Goal: Find specific page/section: Find specific page/section

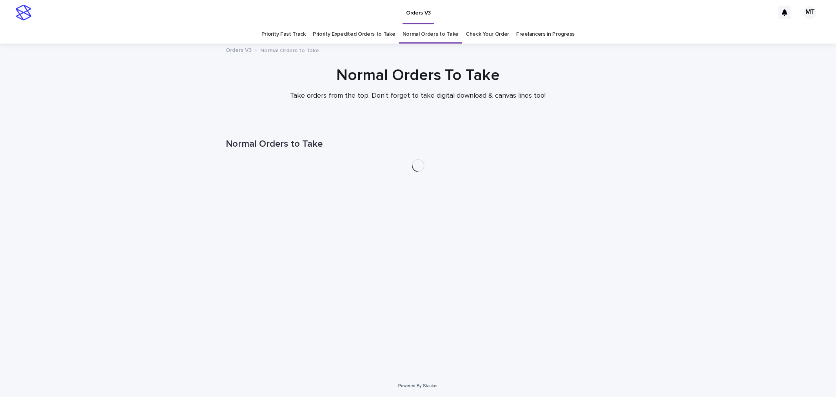
click at [528, 36] on link "Freelancers in Progress" at bounding box center [545, 34] width 58 height 18
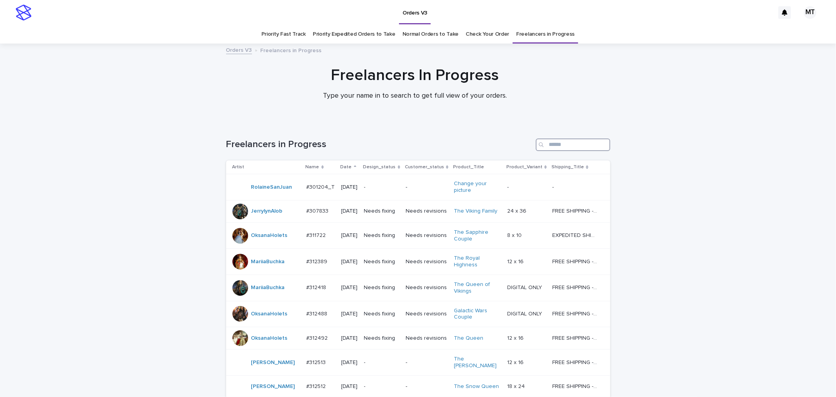
click at [562, 144] on input "Search" at bounding box center [573, 144] width 74 height 13
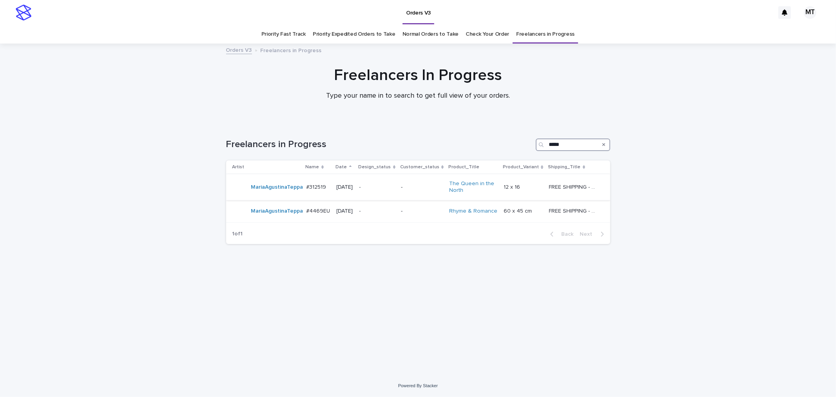
type input "*****"
click at [418, 184] on p "-" at bounding box center [422, 187] width 42 height 7
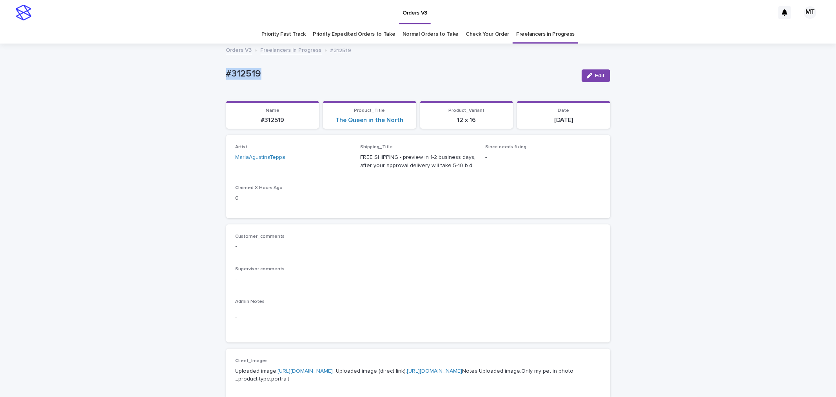
drag, startPoint x: 266, startPoint y: 71, endPoint x: 203, endPoint y: 74, distance: 63.2
click at [203, 74] on div "Loading... Saving… Loading... Saving… #312519 Edit #312519 Edit Sorry, there wa…" at bounding box center [418, 401] width 836 height 714
copy p "#312519"
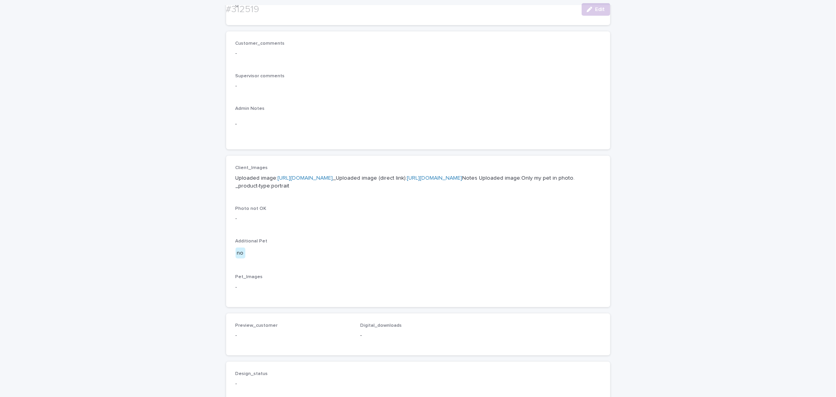
scroll to position [206, 0]
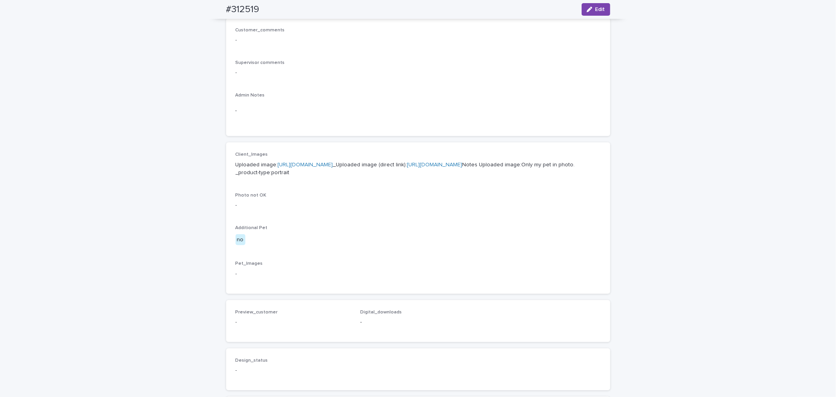
click at [333, 164] on link "[URL][DOMAIN_NAME]" at bounding box center [305, 164] width 55 height 5
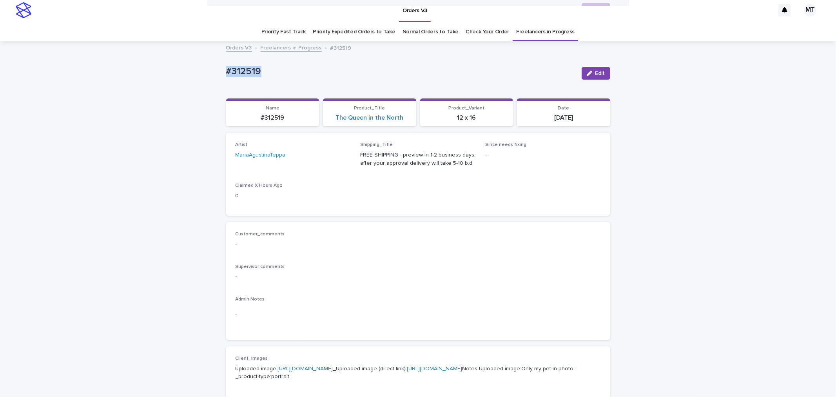
scroll to position [0, 0]
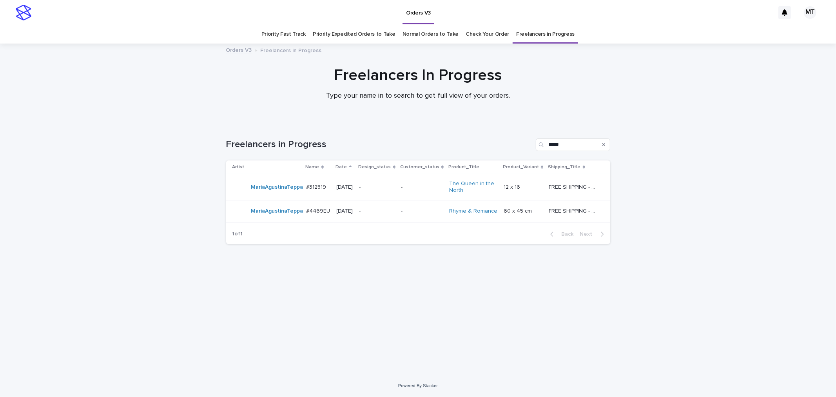
click at [419, 214] on p "-" at bounding box center [422, 211] width 42 height 7
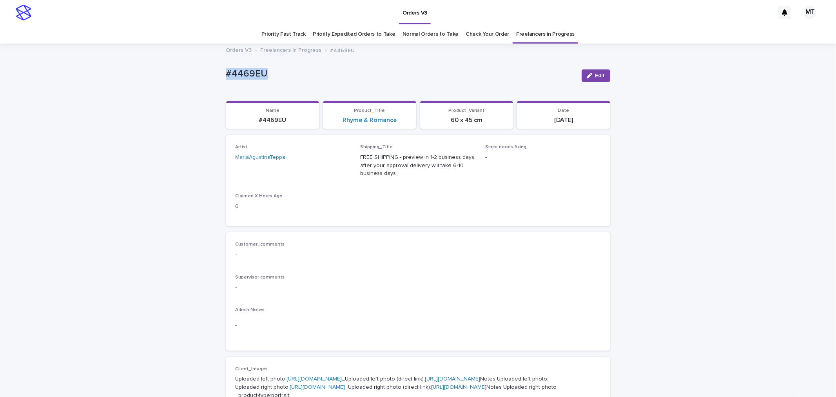
drag, startPoint x: 277, startPoint y: 79, endPoint x: 206, endPoint y: 85, distance: 71.6
copy p "#4469EU"
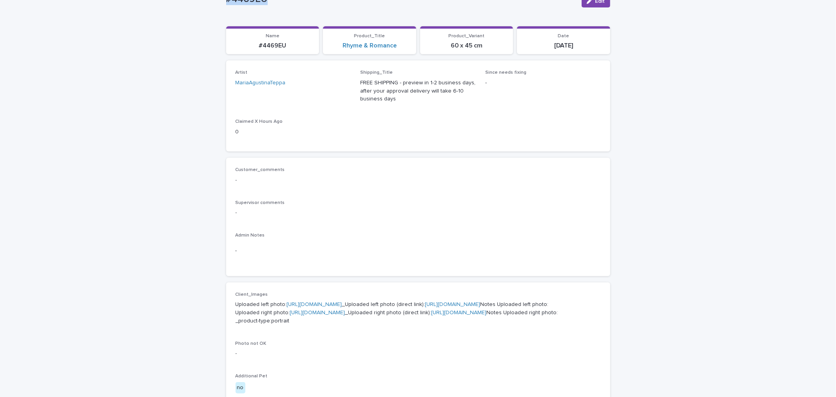
scroll to position [220, 0]
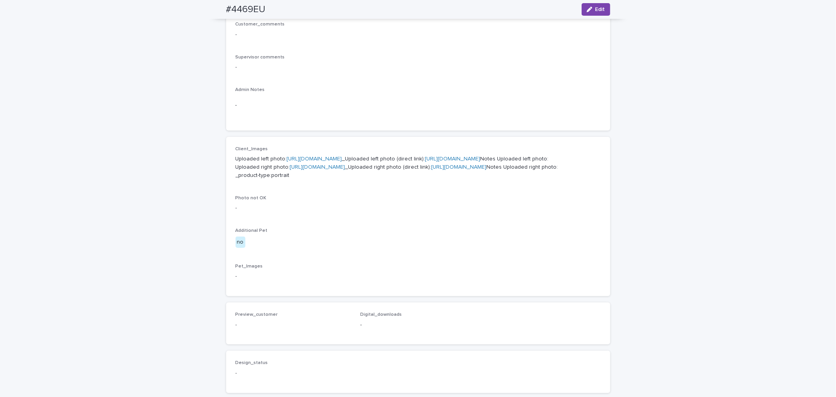
click at [330, 158] on link "[URL][DOMAIN_NAME]" at bounding box center [314, 158] width 55 height 5
click at [327, 179] on p "Uploaded left photo: [URL][DOMAIN_NAME] _Uploaded left photo (direct link): [UR…" at bounding box center [418, 167] width 365 height 24
click at [328, 170] on link "[URL][DOMAIN_NAME]" at bounding box center [317, 166] width 55 height 5
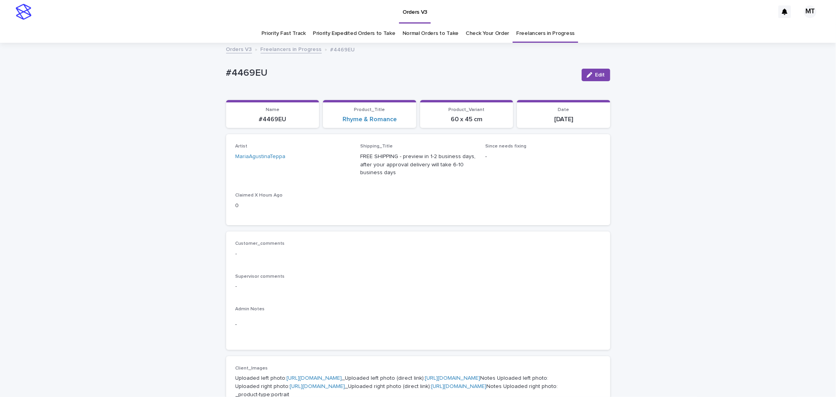
scroll to position [0, 0]
